Goal: Find specific page/section: Find specific page/section

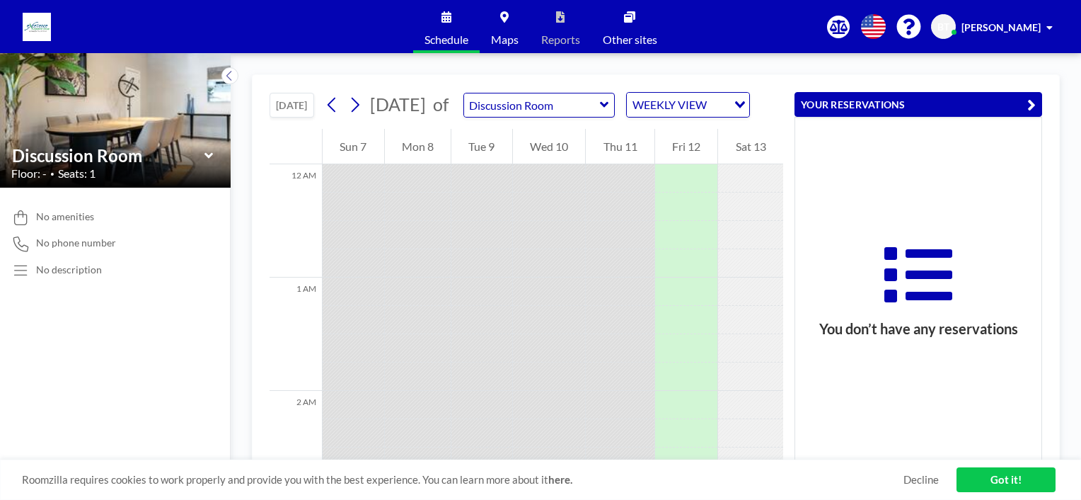
scroll to position [1571, 0]
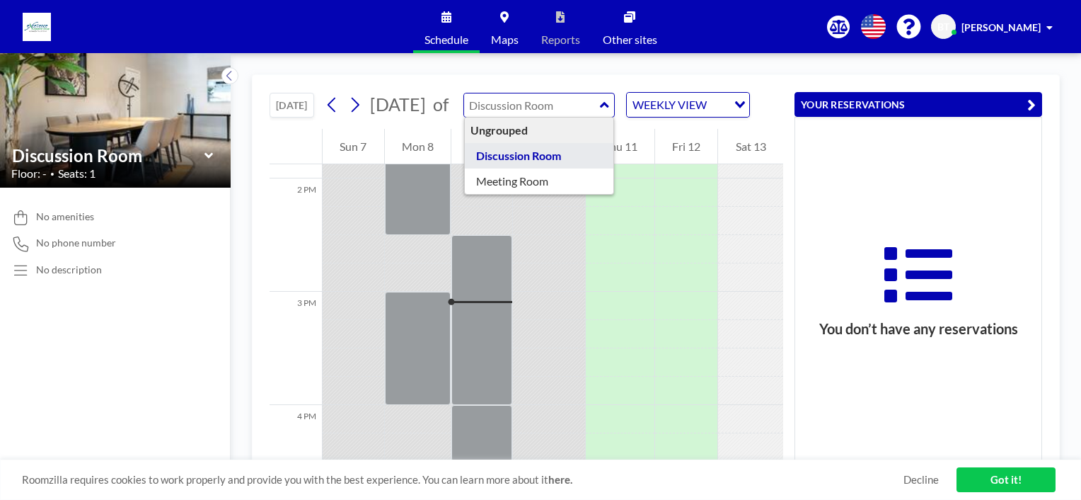
click at [569, 117] on input "text" at bounding box center [532, 104] width 136 height 23
type input "Discussion Room"
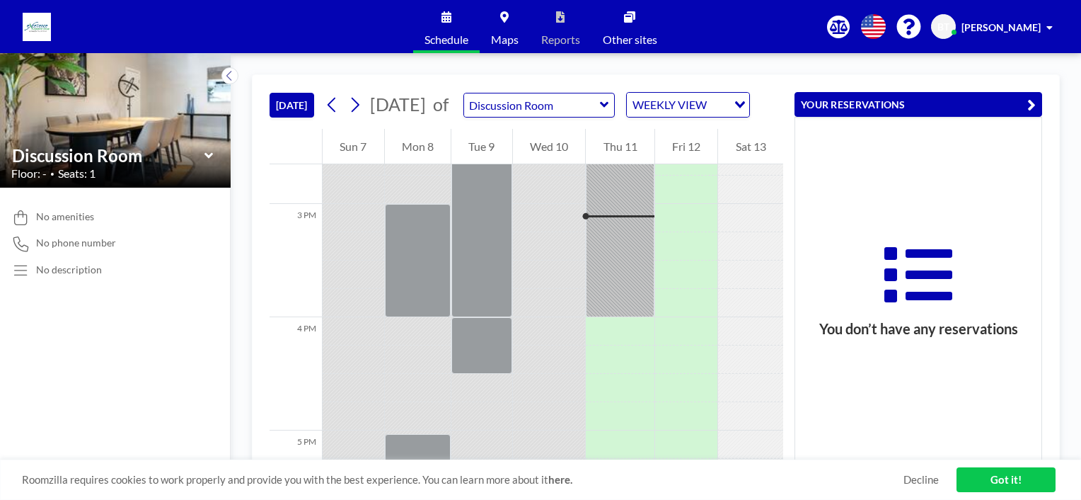
scroll to position [1670, 0]
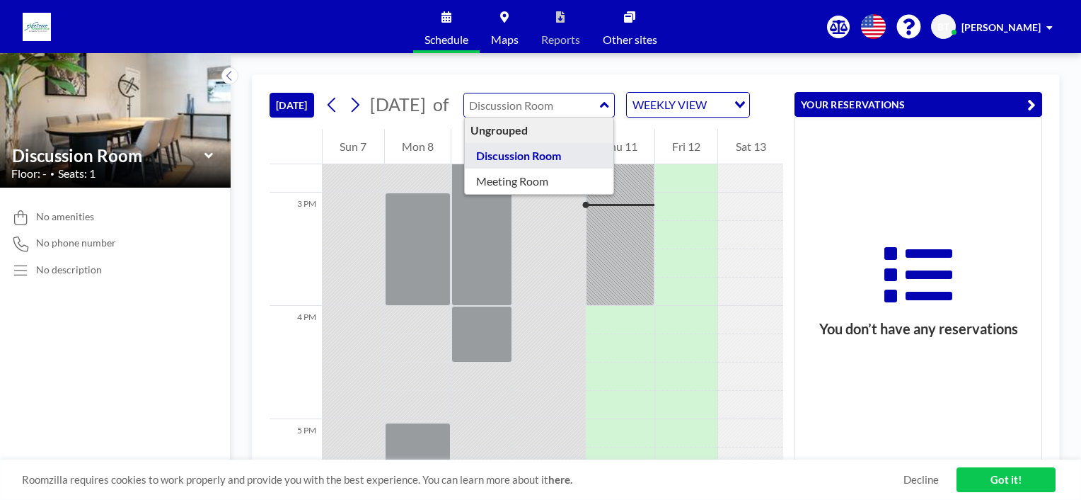
click at [580, 113] on input "text" at bounding box center [532, 104] width 136 height 23
type input "Meeting Room"
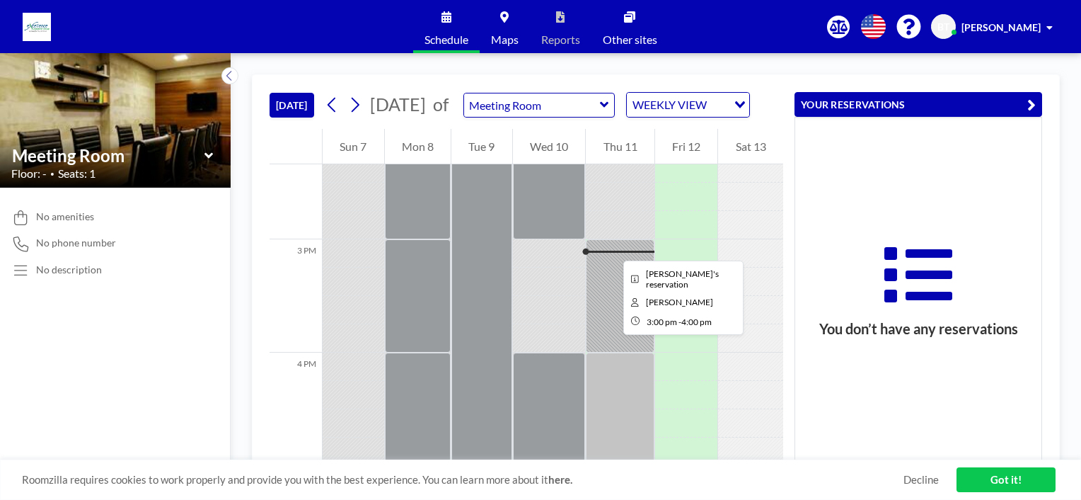
scroll to position [1600, 0]
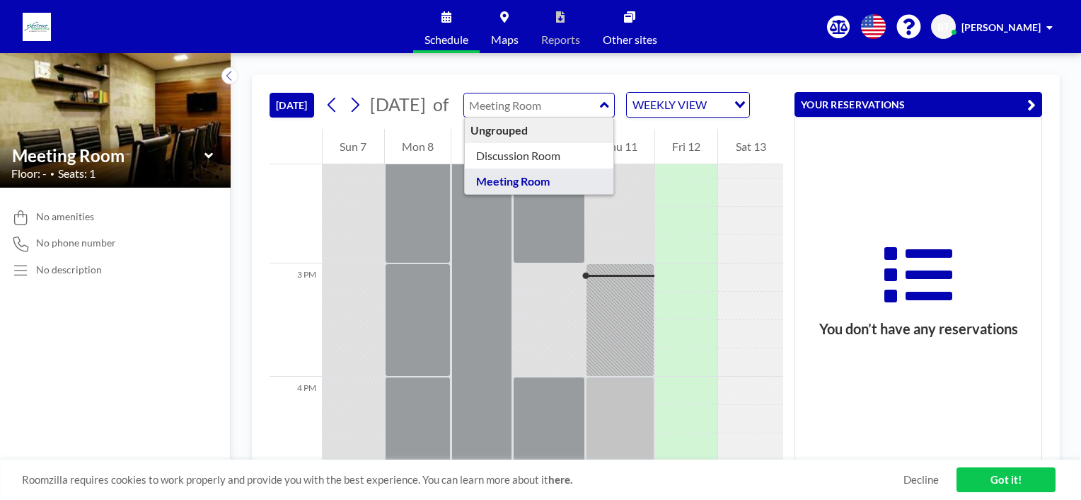
click at [566, 117] on input "text" at bounding box center [532, 104] width 136 height 23
type input "Discussion Room"
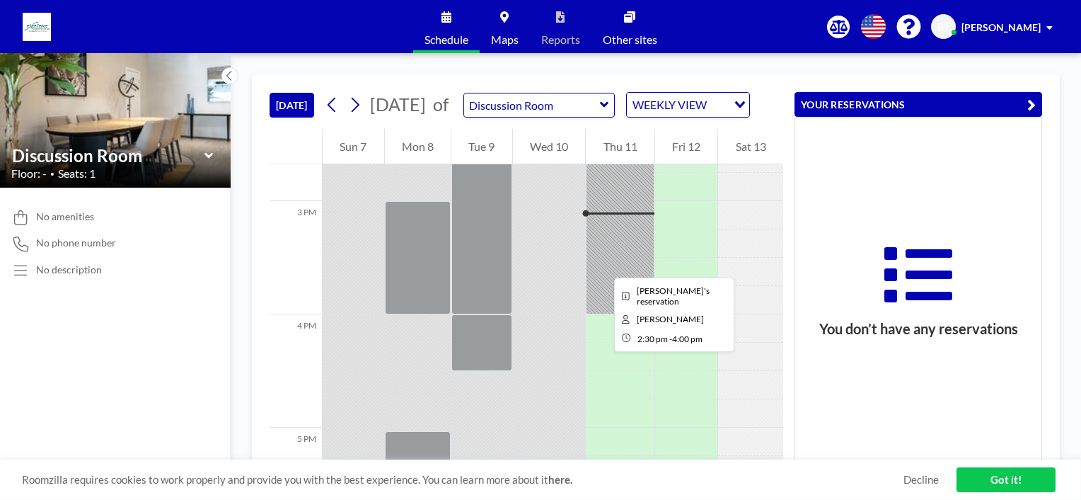
scroll to position [1670, 0]
